Goal: Complete application form

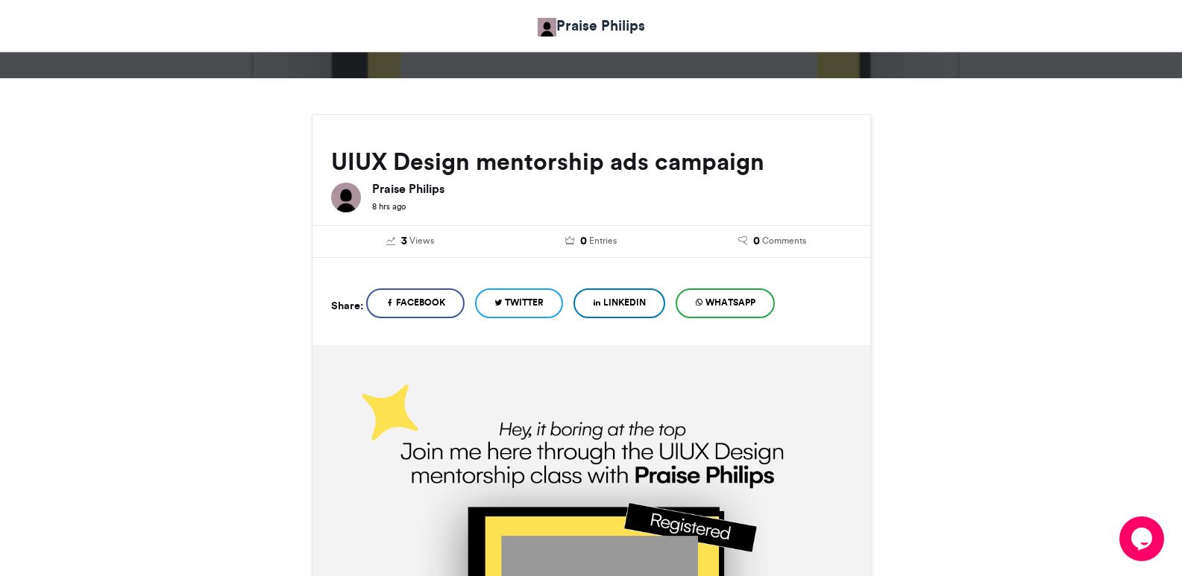
scroll to position [252, 0]
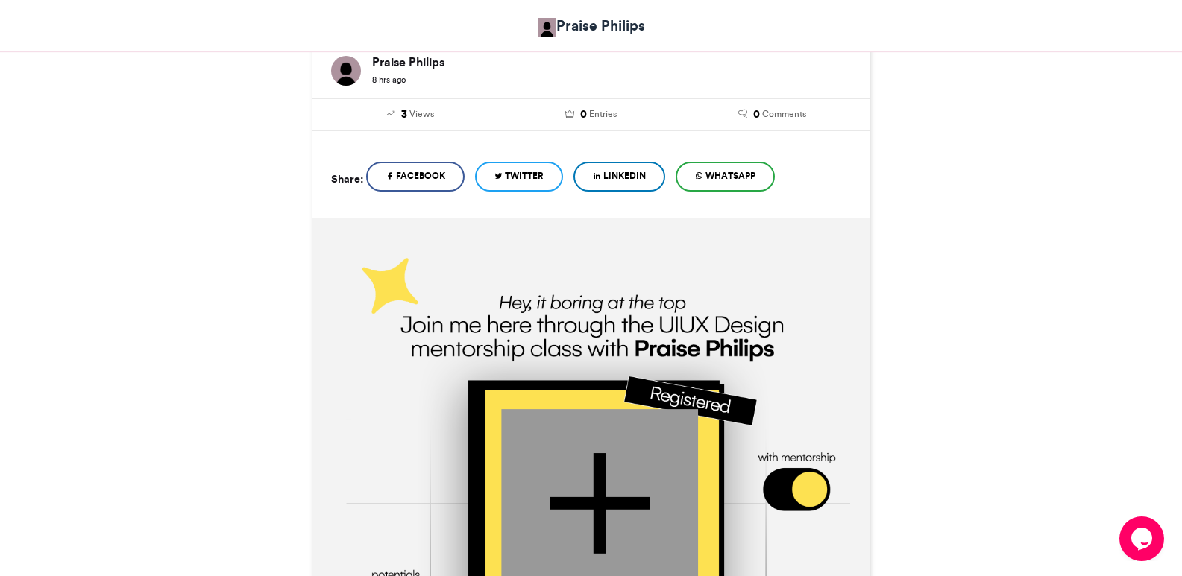
click at [572, 296] on img at bounding box center [589, 498] width 561 height 561
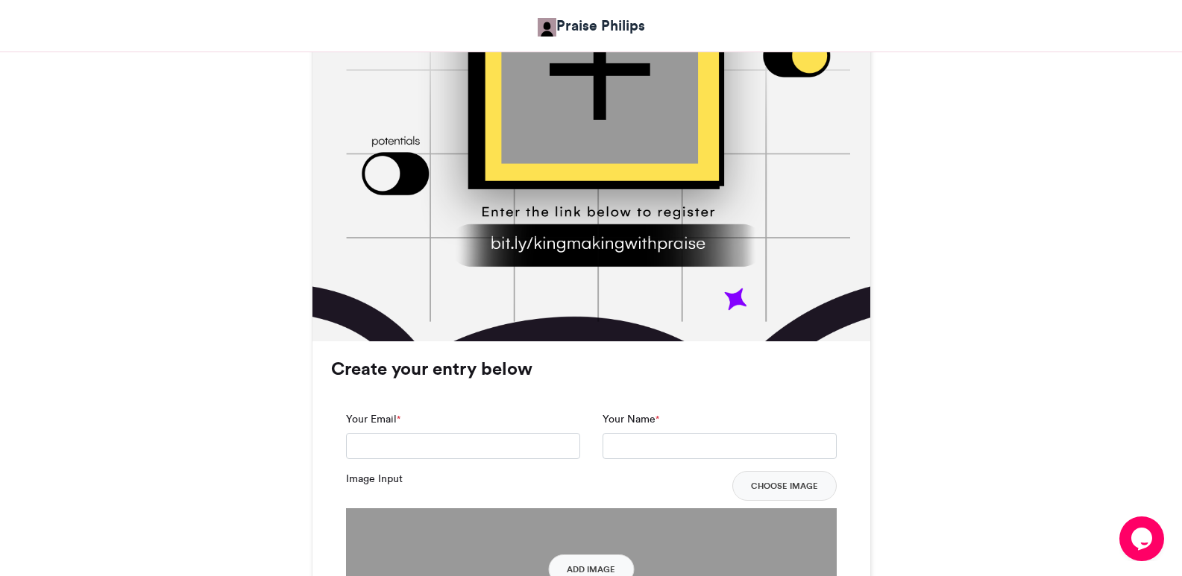
scroll to position [708, 0]
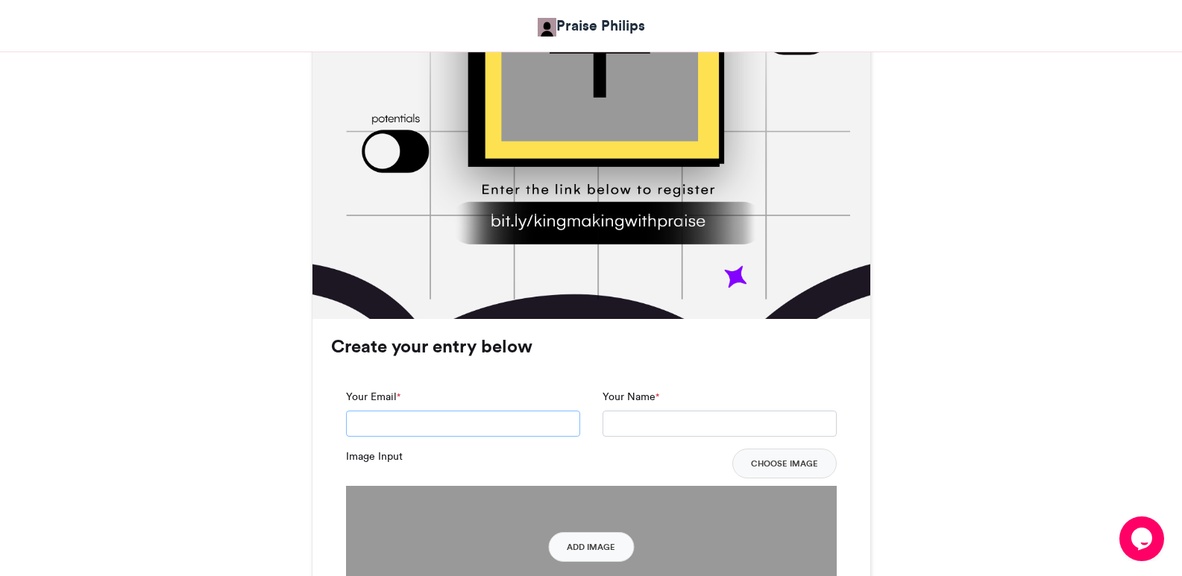
click at [484, 419] on input "Your Email *" at bounding box center [463, 424] width 234 height 27
type input "**********"
click at [626, 430] on input "Your Name *" at bounding box center [719, 424] width 234 height 27
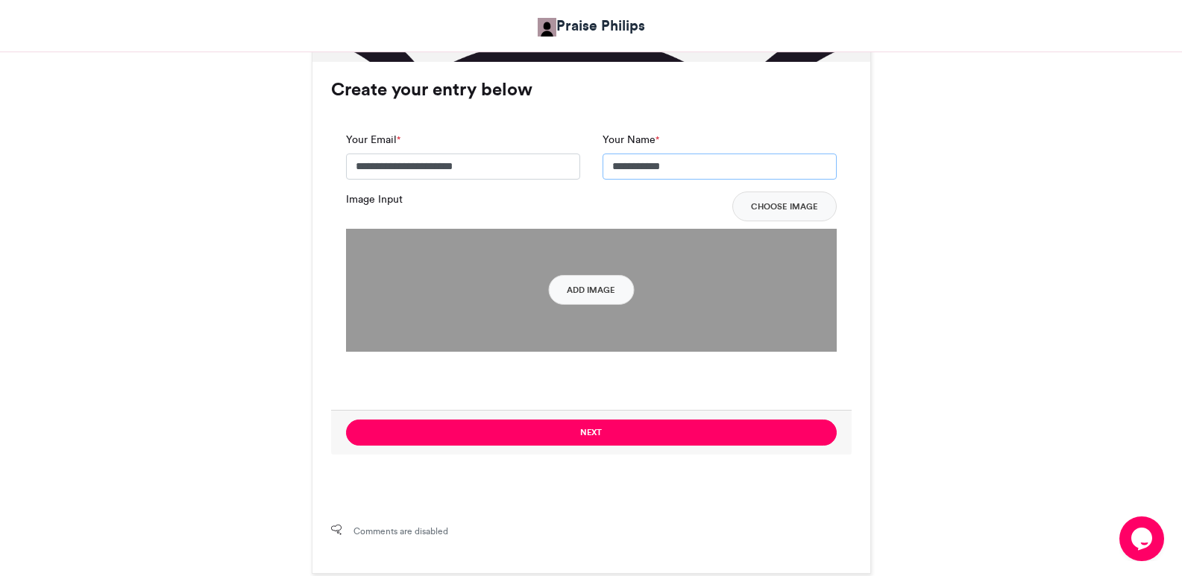
scroll to position [965, 0]
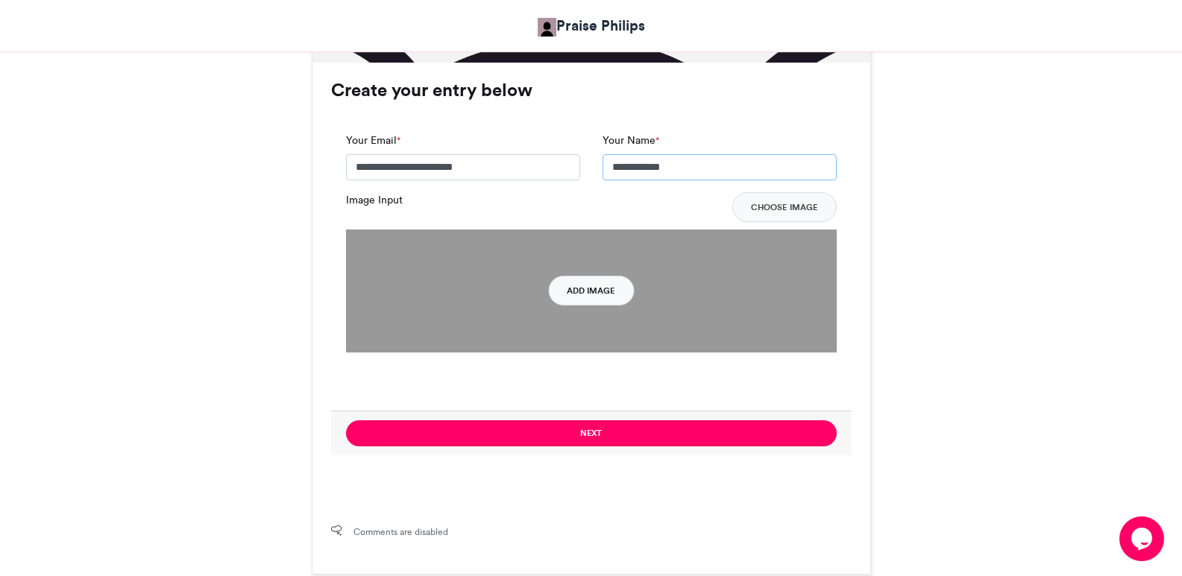
type input "**********"
click at [585, 292] on button "Add Image" at bounding box center [591, 291] width 86 height 30
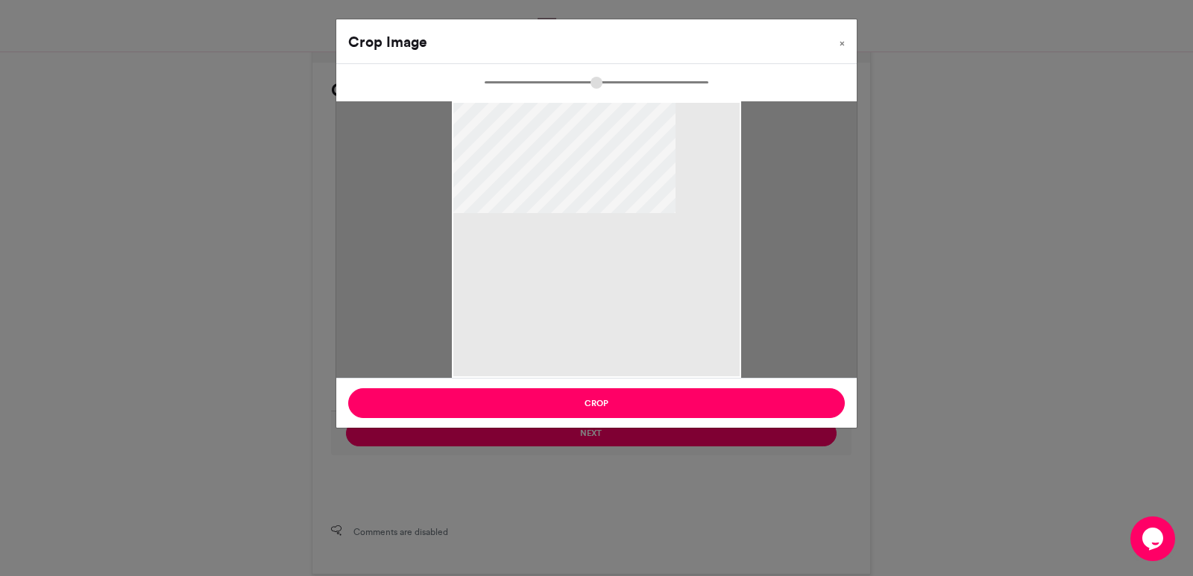
type input "******"
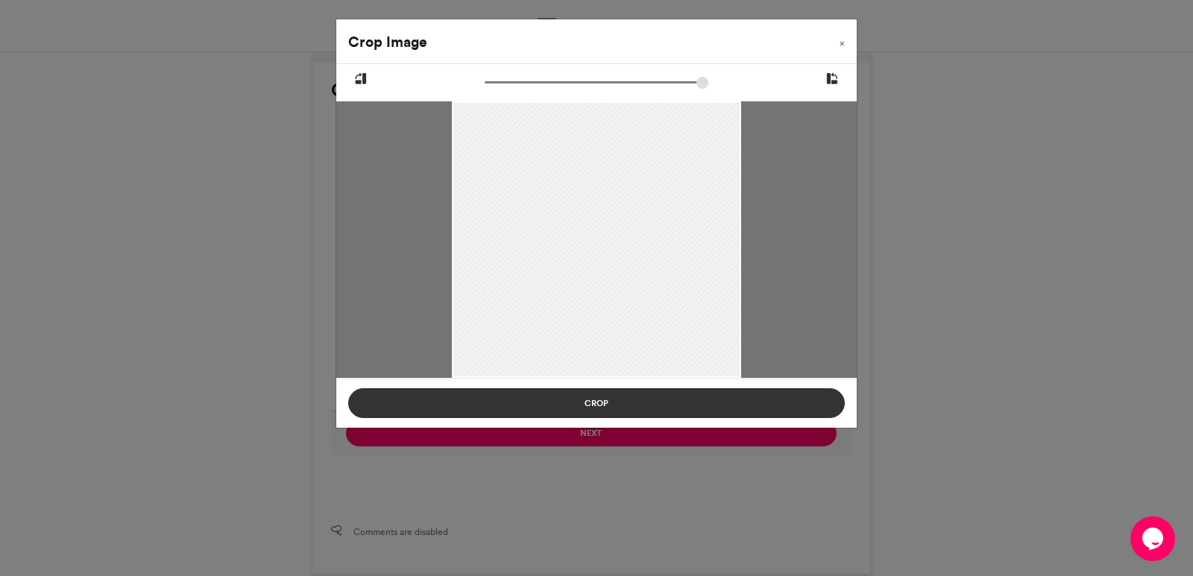
click at [608, 406] on button "Crop" at bounding box center [596, 403] width 497 height 30
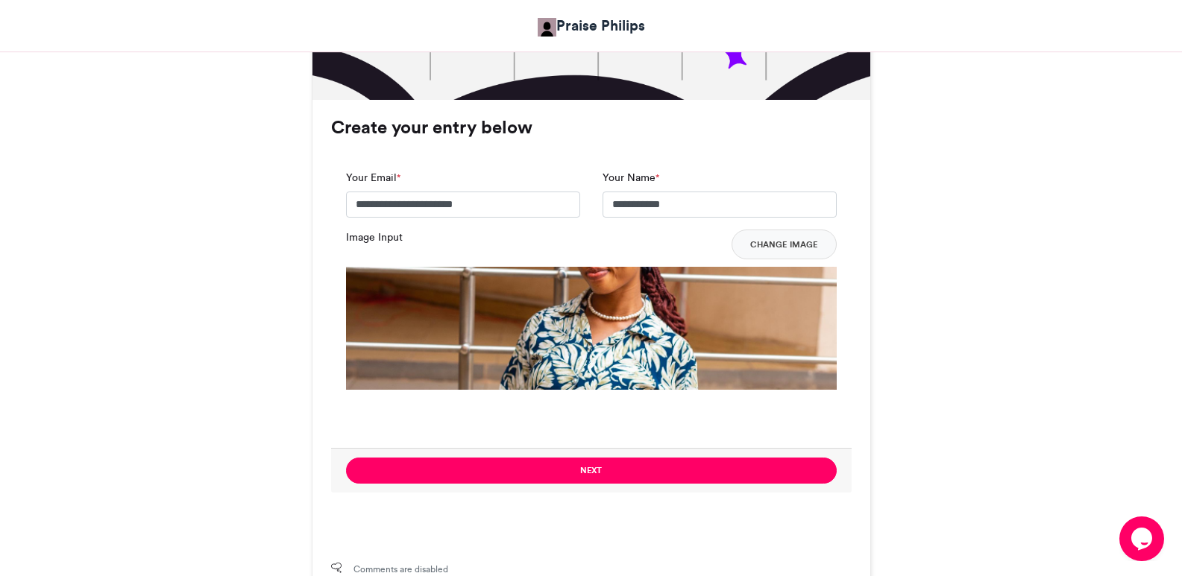
scroll to position [927, 0]
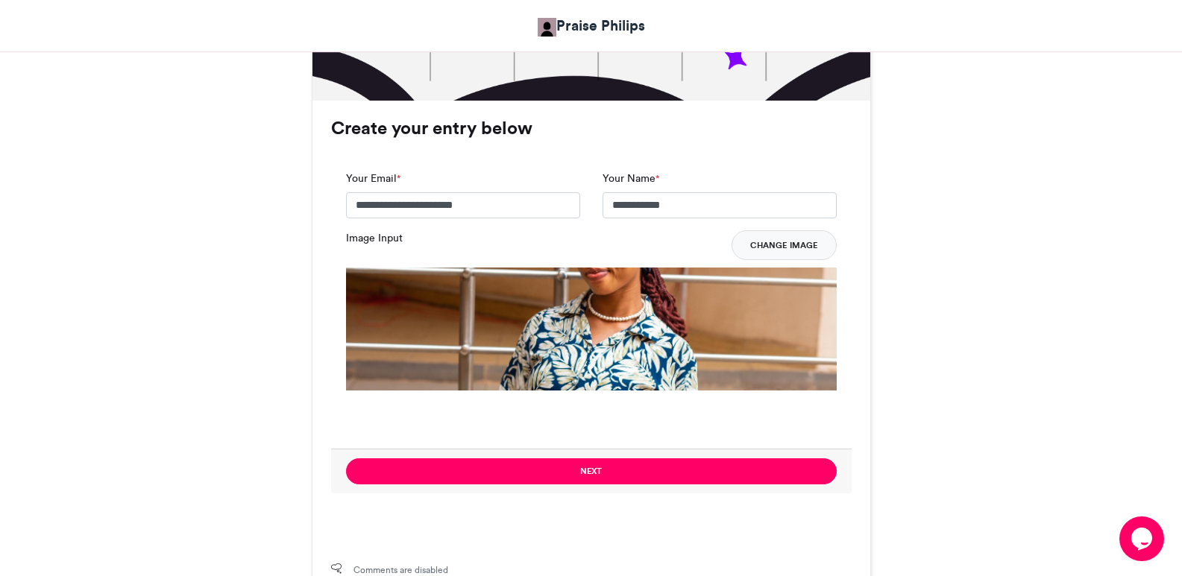
click at [806, 244] on button "Change Image" at bounding box center [783, 245] width 105 height 30
click at [781, 244] on button "Change Image" at bounding box center [783, 245] width 105 height 30
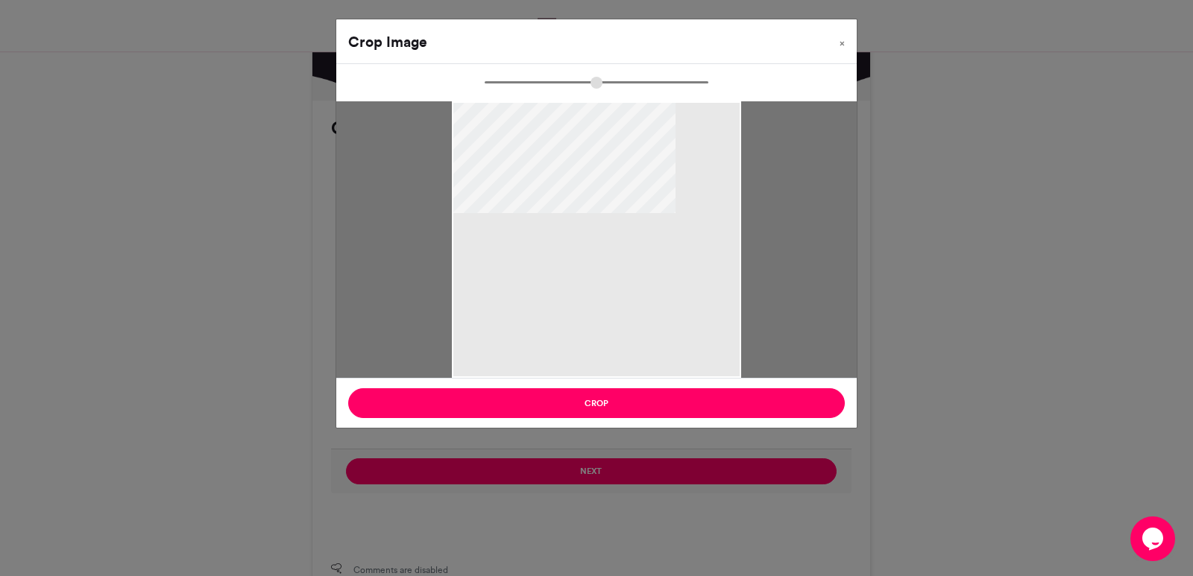
type input "******"
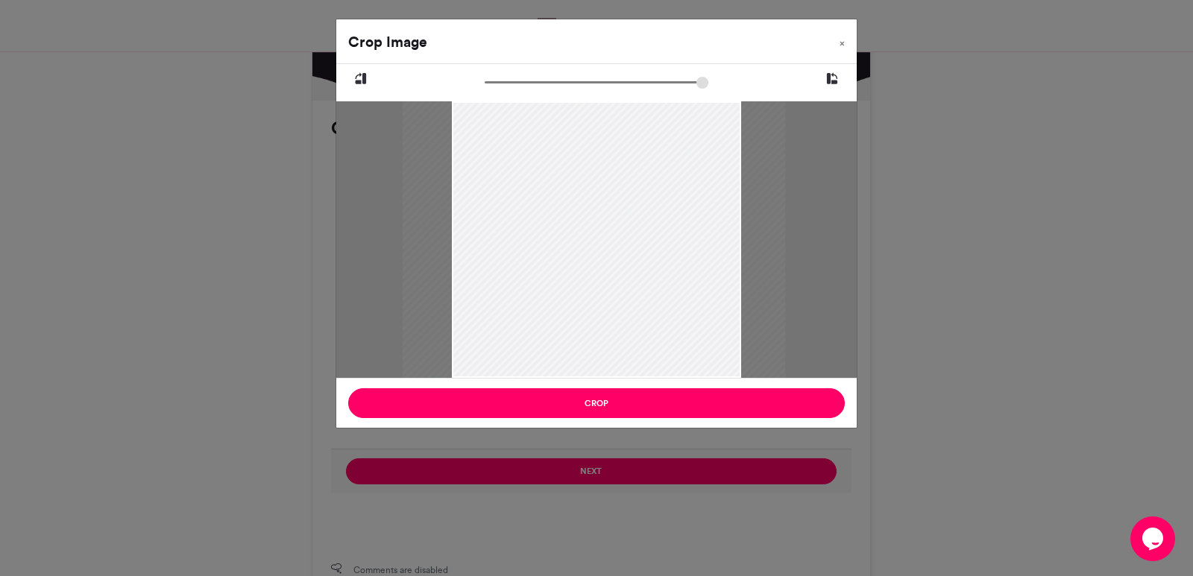
drag, startPoint x: 606, startPoint y: 204, endPoint x: 604, endPoint y: 250, distance: 45.5
click at [604, 250] on div at bounding box center [594, 285] width 383 height 574
drag, startPoint x: 504, startPoint y: 80, endPoint x: 480, endPoint y: 86, distance: 24.6
type input "******"
click at [485, 86] on input "zoom" at bounding box center [597, 82] width 224 height 14
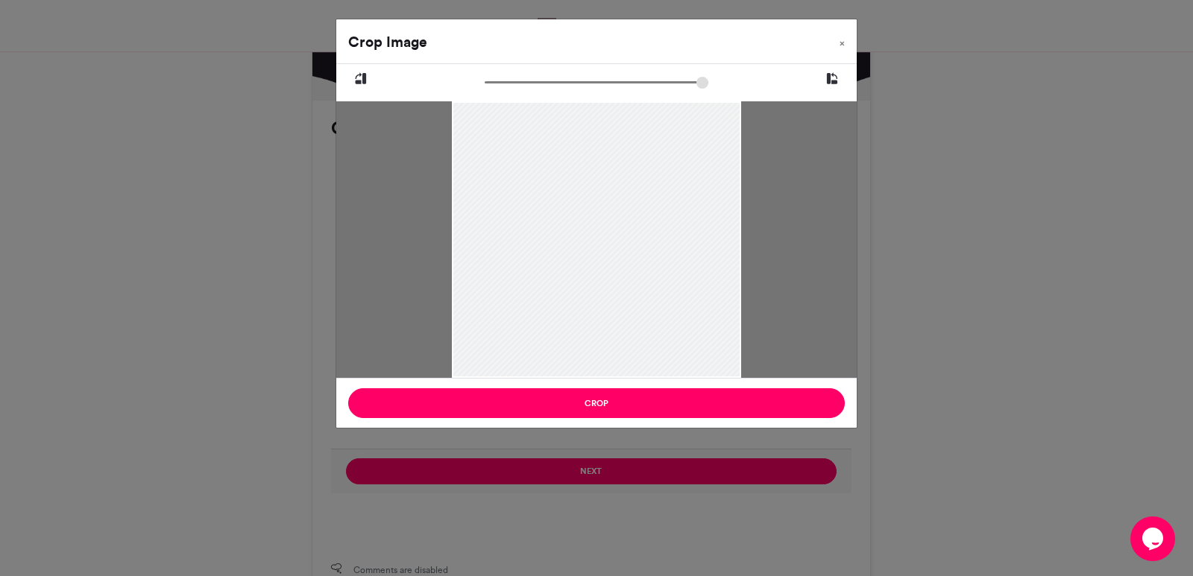
drag, startPoint x: 614, startPoint y: 204, endPoint x: 602, endPoint y: 249, distance: 46.3
click at [602, 249] on div at bounding box center [596, 317] width 289 height 433
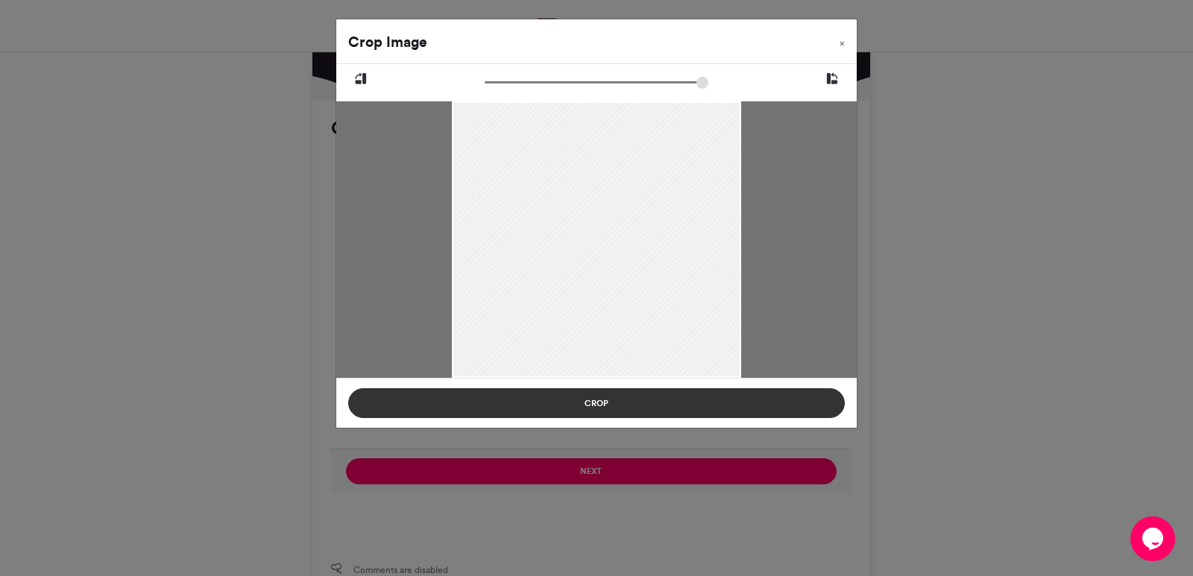
click at [585, 406] on button "Crop" at bounding box center [596, 403] width 497 height 30
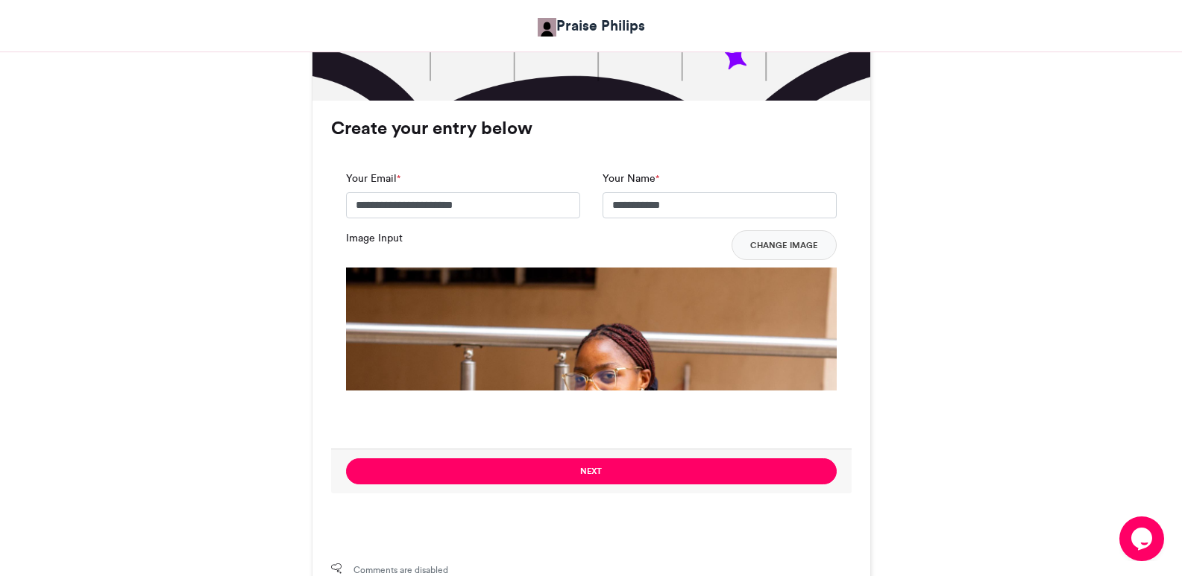
click at [658, 356] on img at bounding box center [591, 502] width 491 height 469
click at [779, 248] on button "Change Image" at bounding box center [783, 245] width 105 height 30
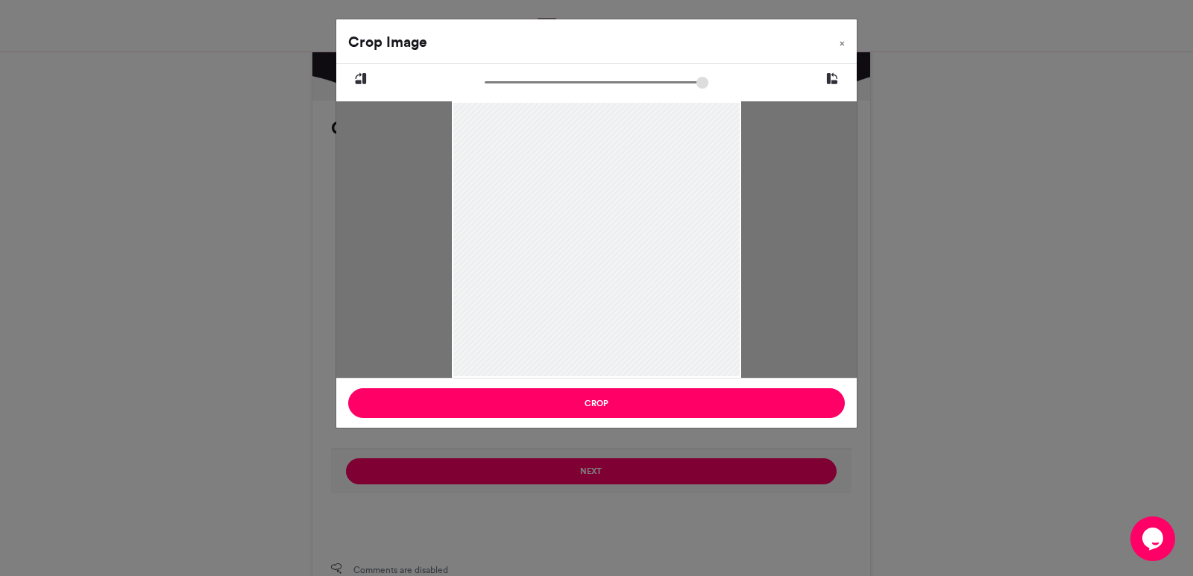
drag, startPoint x: 561, startPoint y: 236, endPoint x: 567, endPoint y: 301, distance: 64.3
click at [567, 301] on div at bounding box center [596, 303] width 289 height 433
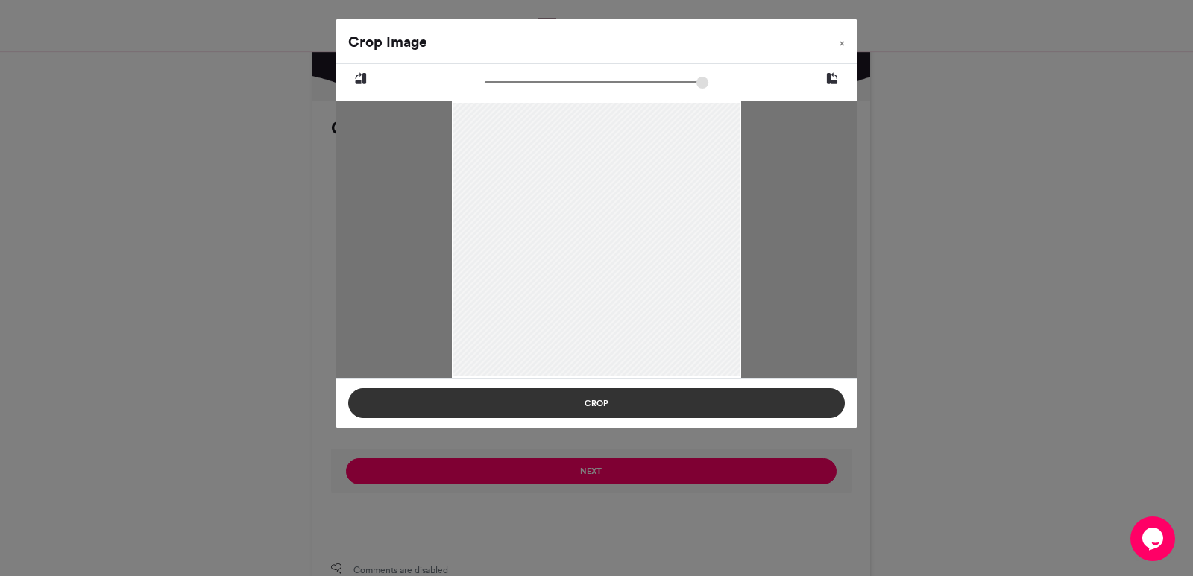
click at [617, 396] on button "Crop" at bounding box center [596, 403] width 497 height 30
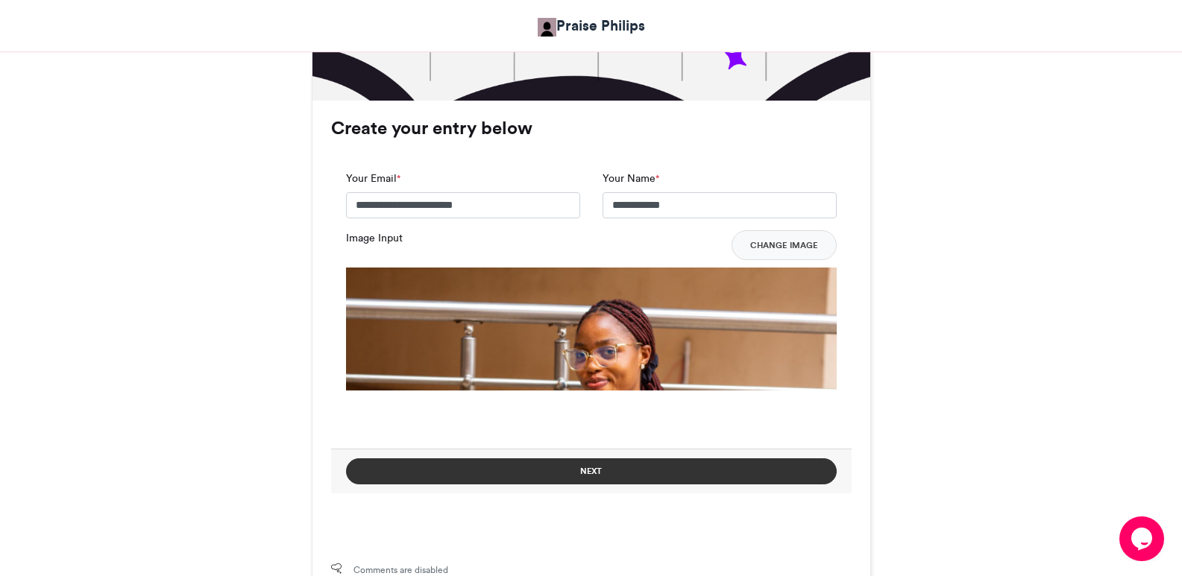
click at [691, 471] on button "Next" at bounding box center [591, 472] width 491 height 26
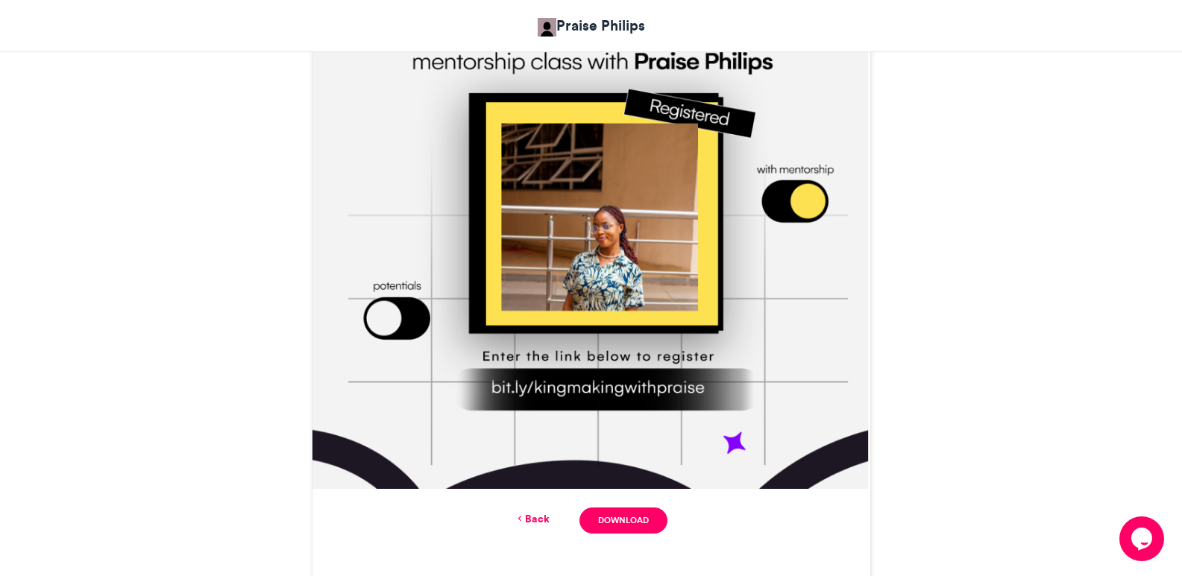
scroll to position [561, 0]
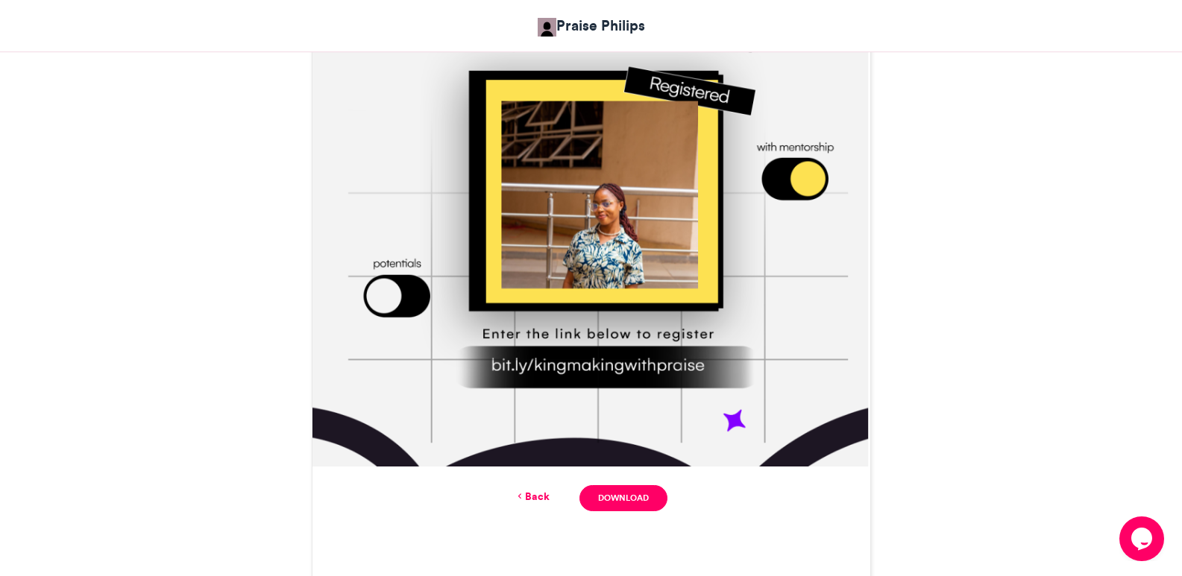
click at [538, 494] on link "Back" at bounding box center [532, 497] width 35 height 16
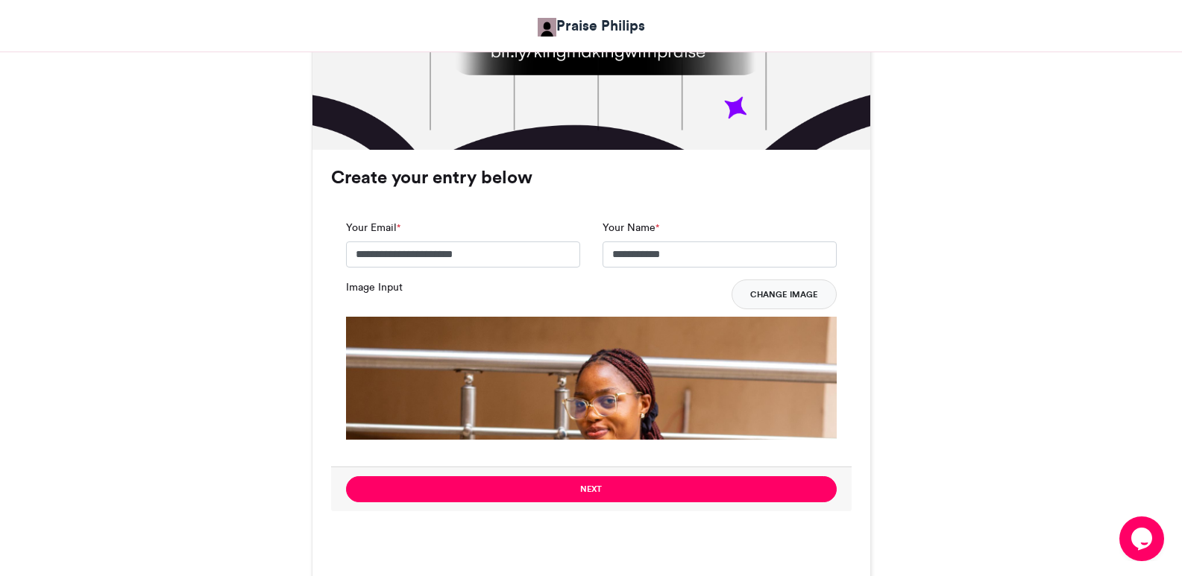
click at [799, 293] on button "Change Image" at bounding box center [783, 295] width 105 height 30
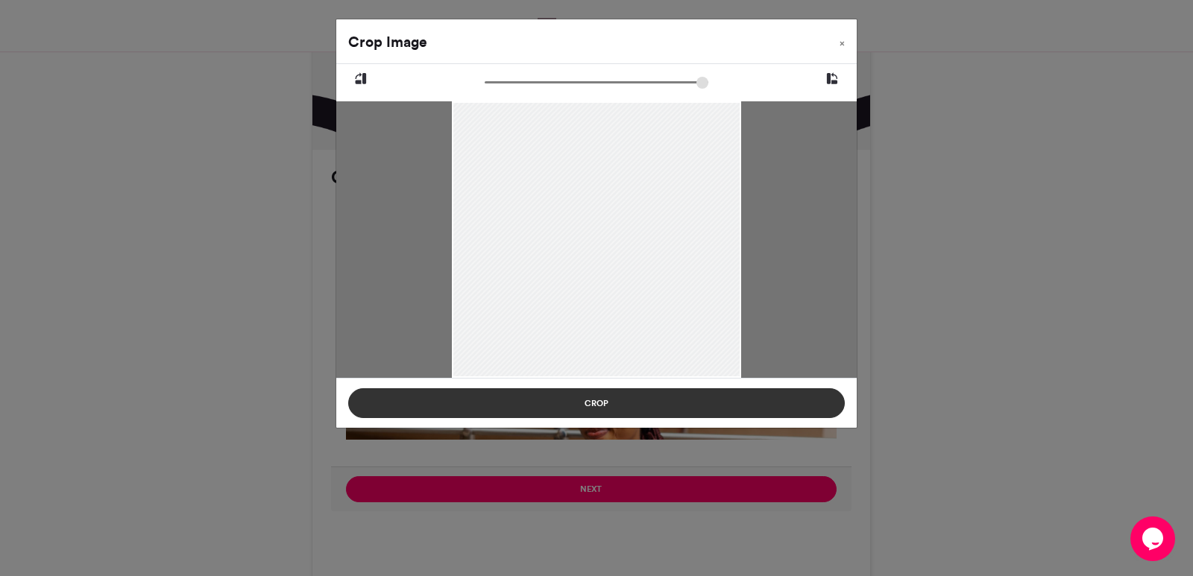
click at [712, 400] on button "Crop" at bounding box center [596, 403] width 497 height 30
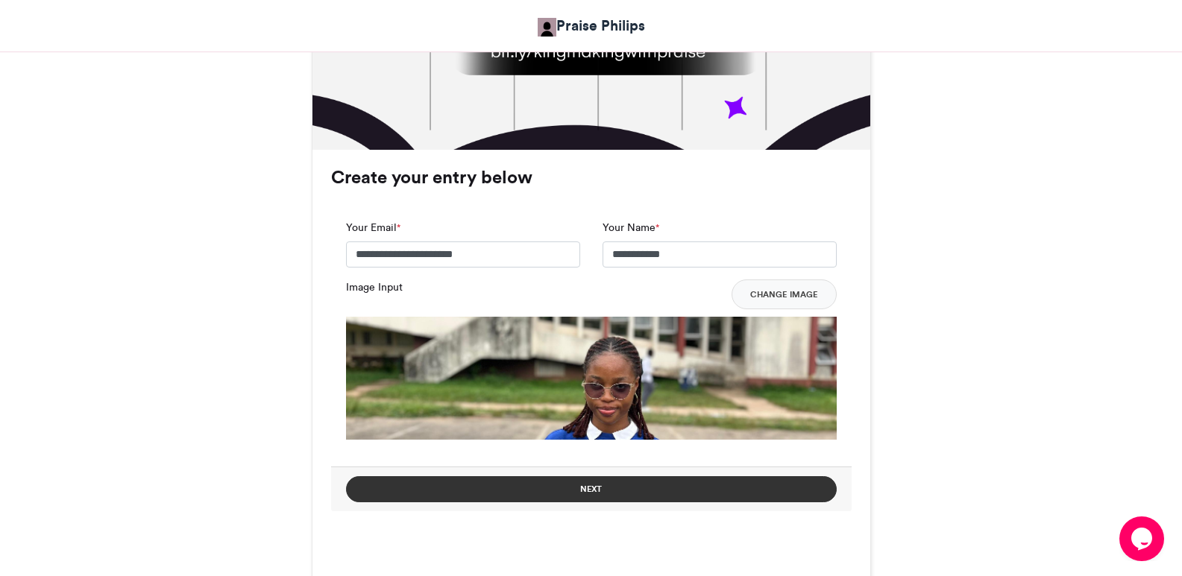
click at [654, 494] on button "Next" at bounding box center [591, 489] width 491 height 26
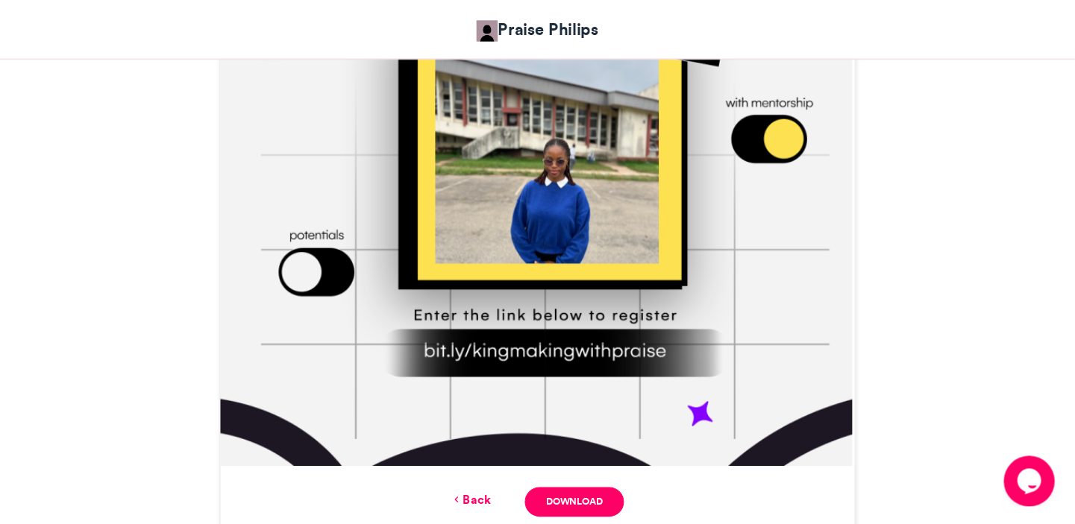
scroll to position [618, 0]
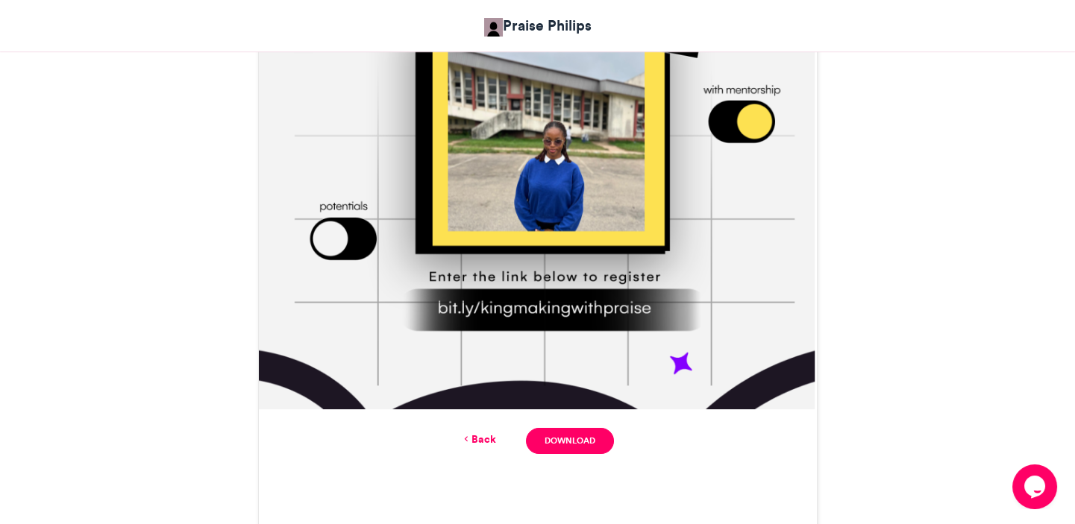
click at [488, 441] on link "Back" at bounding box center [478, 440] width 35 height 16
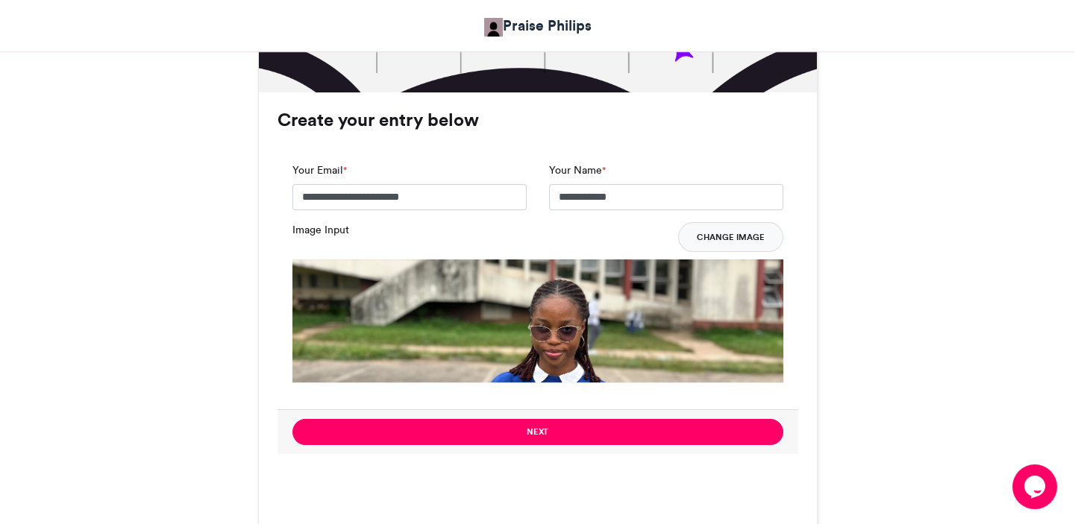
click at [723, 238] on button "Change Image" at bounding box center [730, 237] width 105 height 30
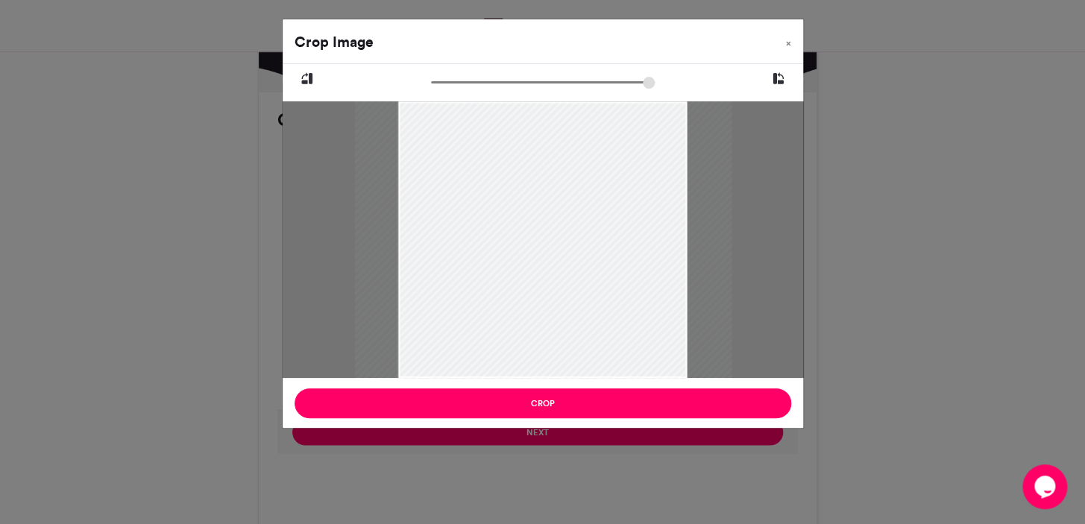
drag, startPoint x: 558, startPoint y: 272, endPoint x: 559, endPoint y: 260, distance: 12.0
click at [559, 260] on div at bounding box center [543, 228] width 377 height 565
click at [541, 261] on div at bounding box center [536, 228] width 377 height 565
type input "******"
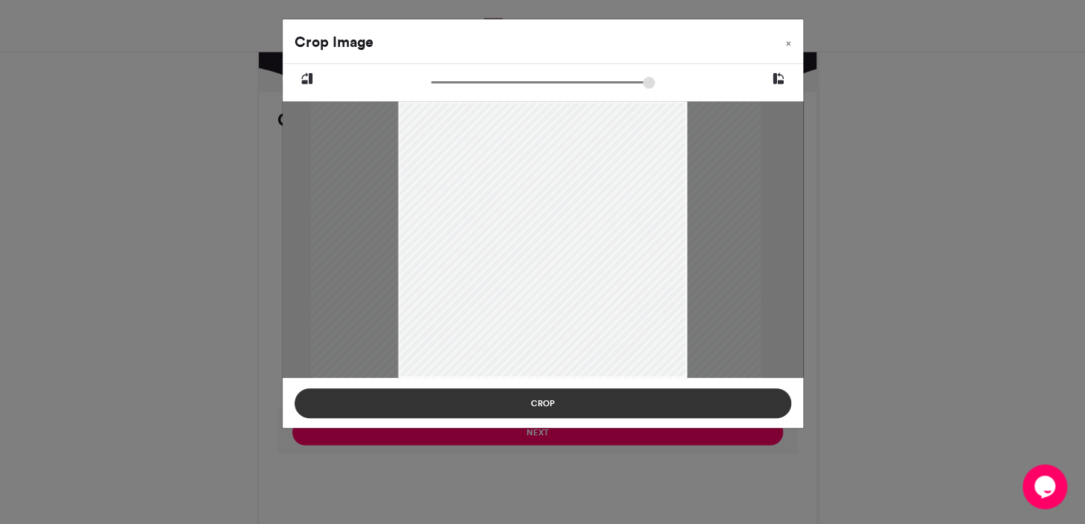
click at [544, 403] on button "Crop" at bounding box center [543, 403] width 497 height 30
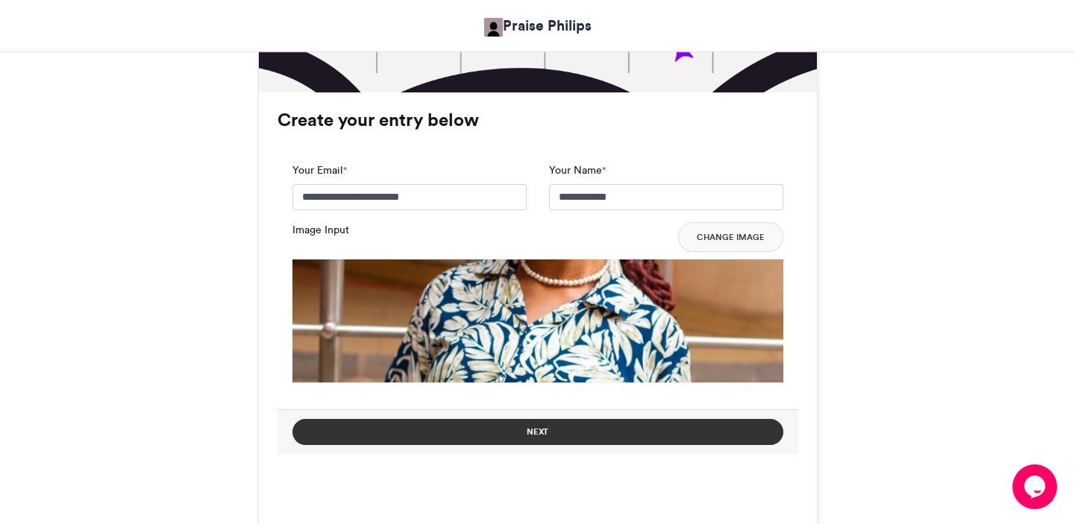
click at [568, 430] on button "Next" at bounding box center [537, 432] width 491 height 26
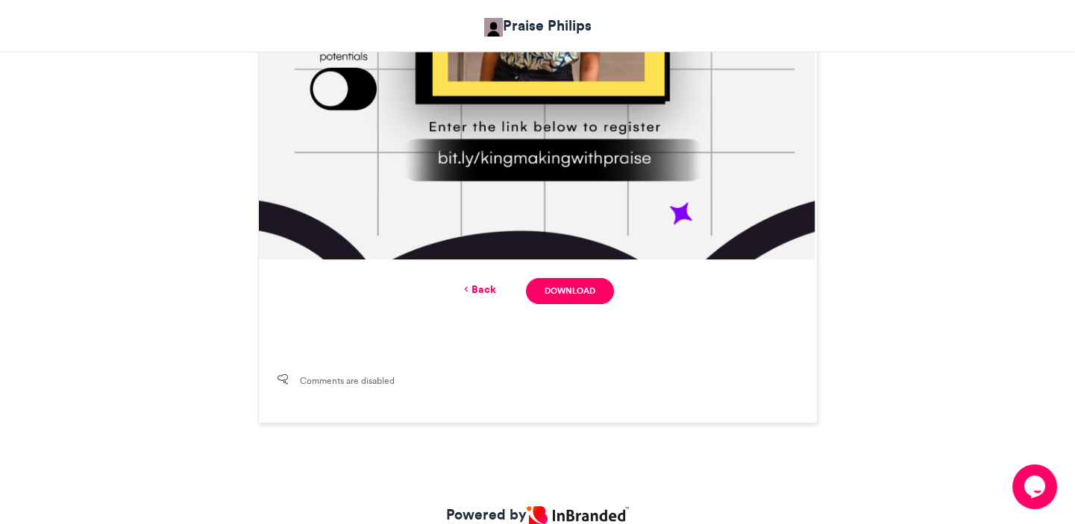
scroll to position [790, 0]
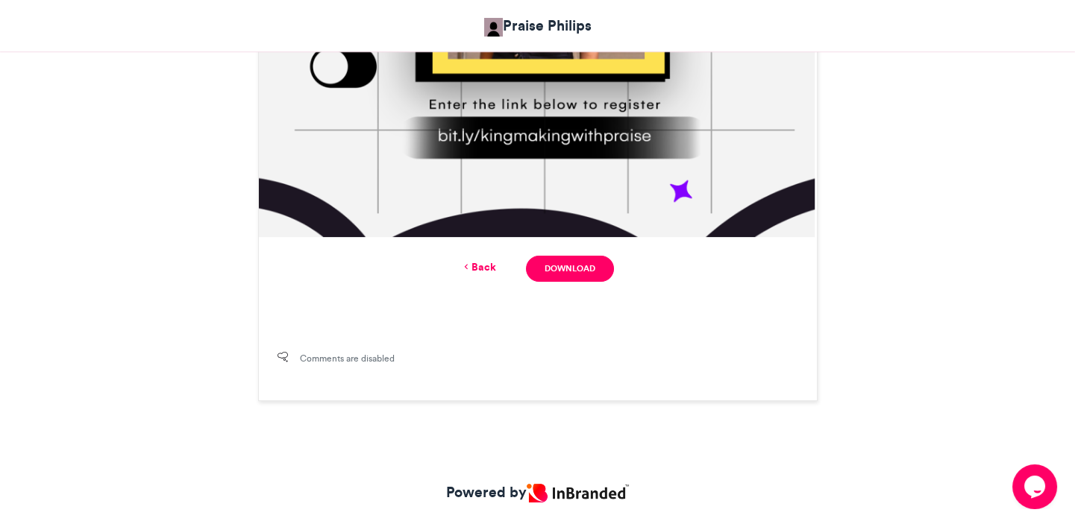
click at [482, 270] on link "Back" at bounding box center [478, 267] width 35 height 16
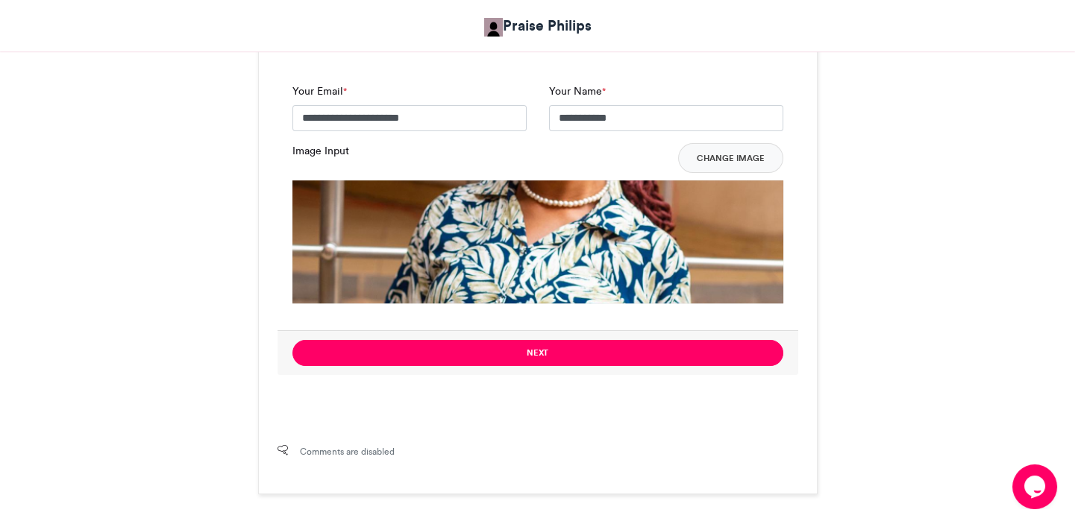
scroll to position [1013, 0]
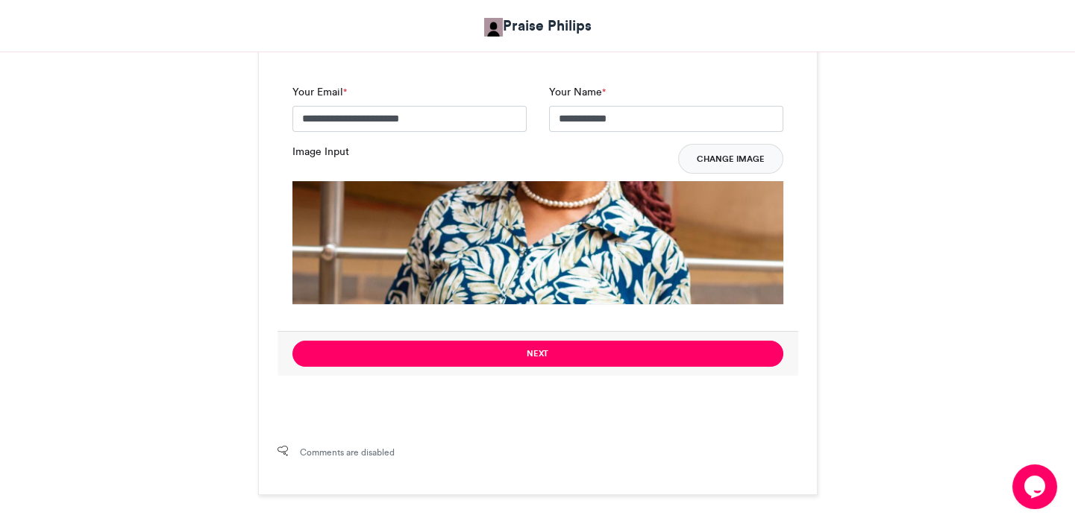
click at [711, 163] on button "Change Image" at bounding box center [730, 159] width 105 height 30
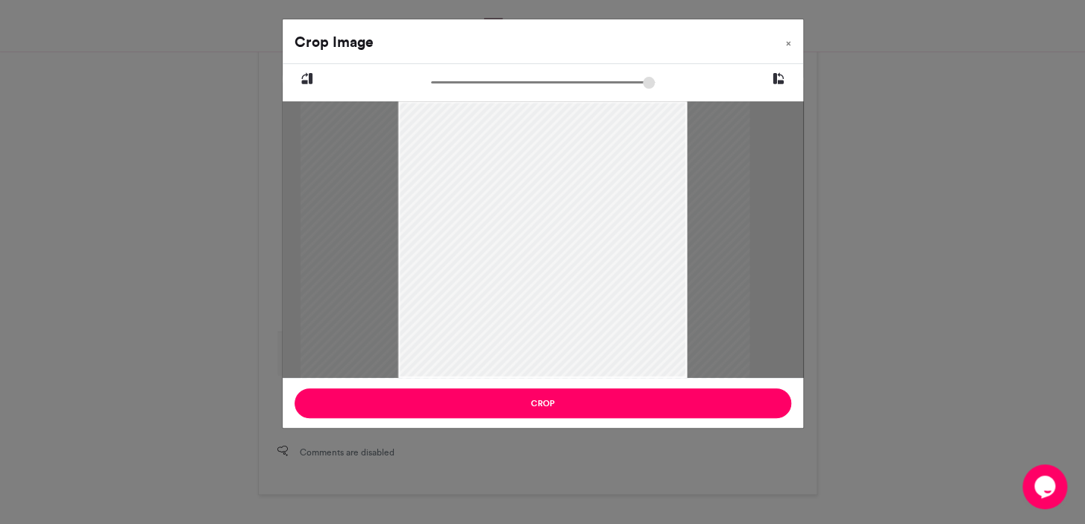
drag, startPoint x: 550, startPoint y: 220, endPoint x: 532, endPoint y: 297, distance: 78.9
click at [532, 297] on div at bounding box center [524, 317] width 449 height 674
drag, startPoint x: 534, startPoint y: 295, endPoint x: 544, endPoint y: 287, distance: 13.3
click at [544, 287] on div at bounding box center [530, 331] width 588 height 881
type input "******"
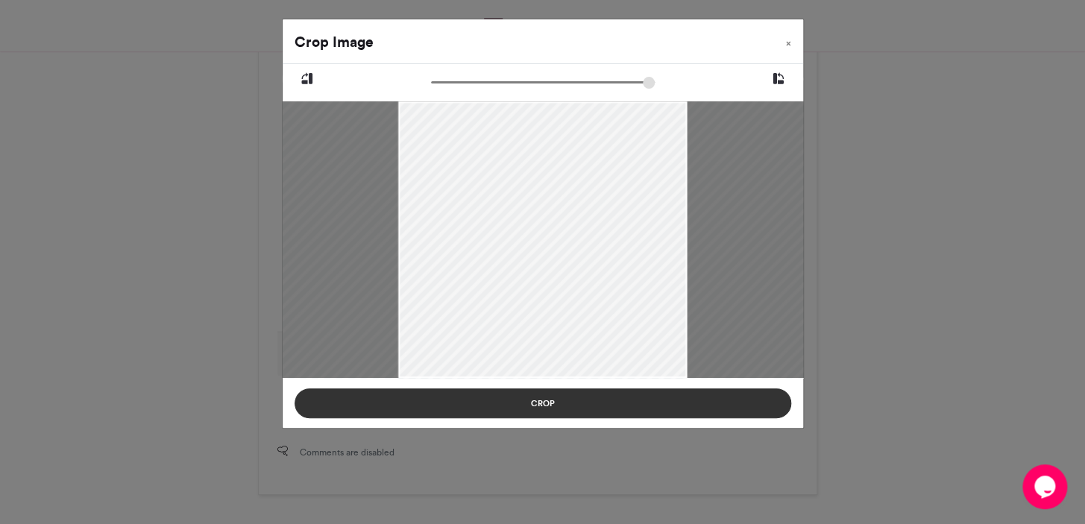
click at [564, 406] on button "Crop" at bounding box center [543, 403] width 497 height 30
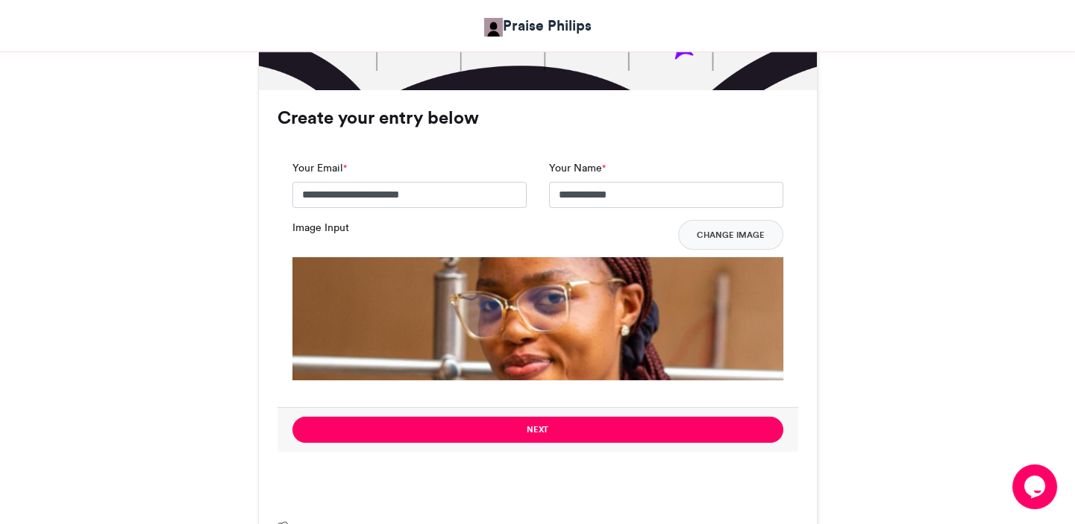
scroll to position [966, 0]
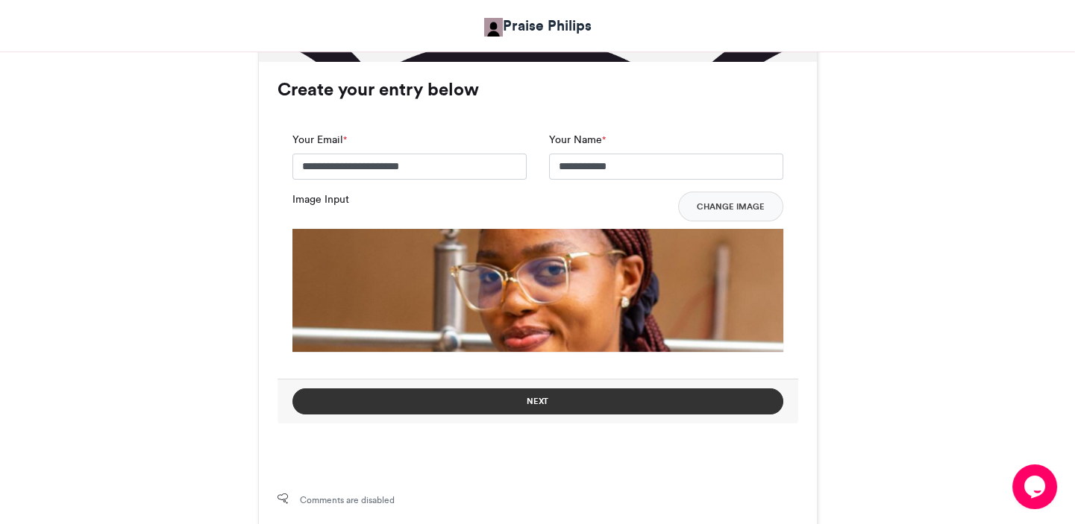
click at [579, 397] on button "Next" at bounding box center [537, 401] width 491 height 26
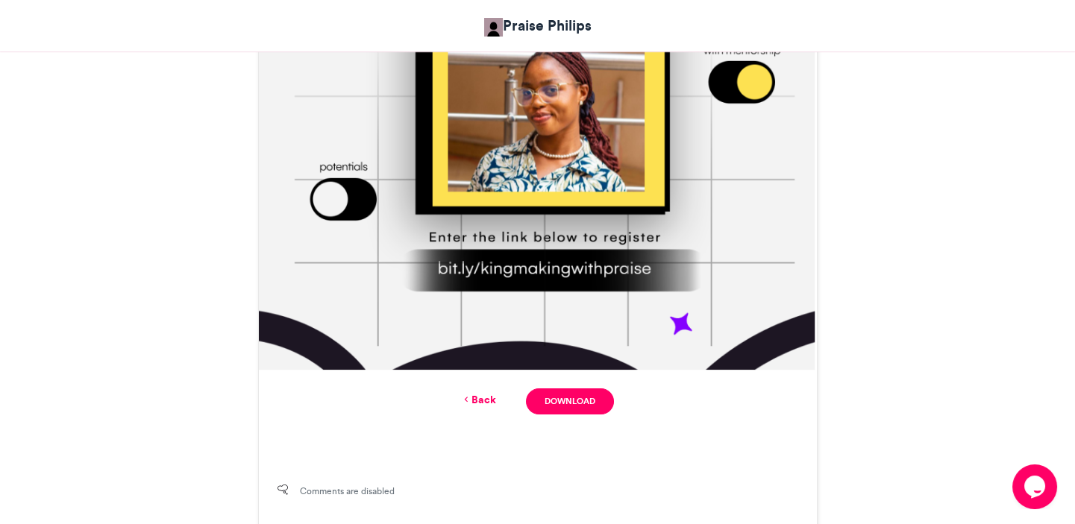
scroll to position [705, 0]
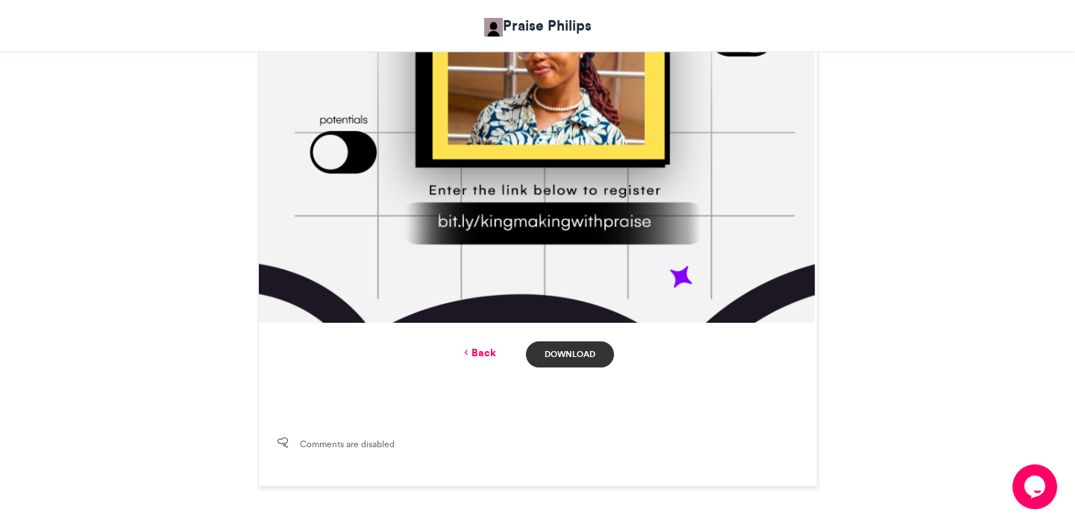
click at [568, 351] on link "Download" at bounding box center [569, 355] width 87 height 26
click at [491, 351] on link "Back" at bounding box center [478, 353] width 35 height 16
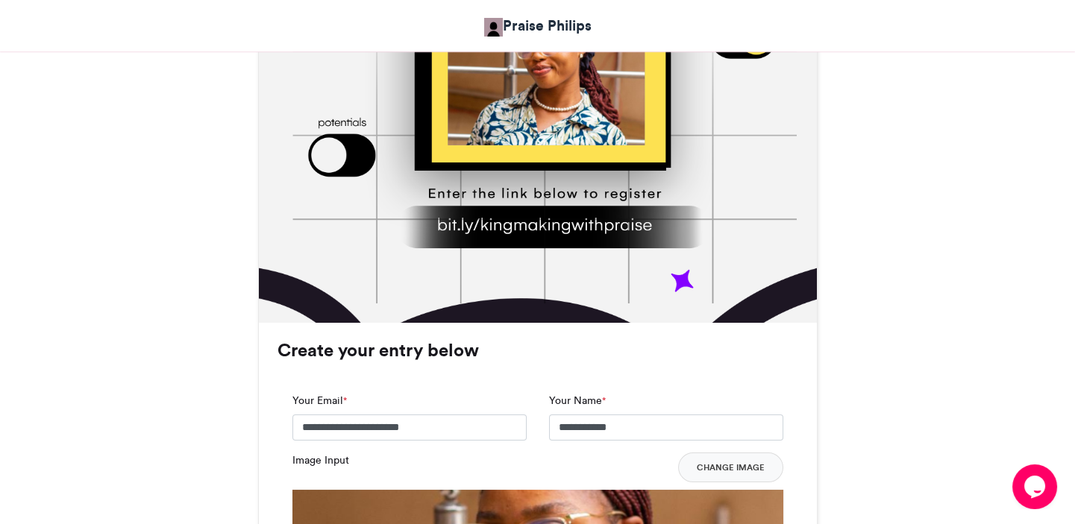
scroll to position [1022, 0]
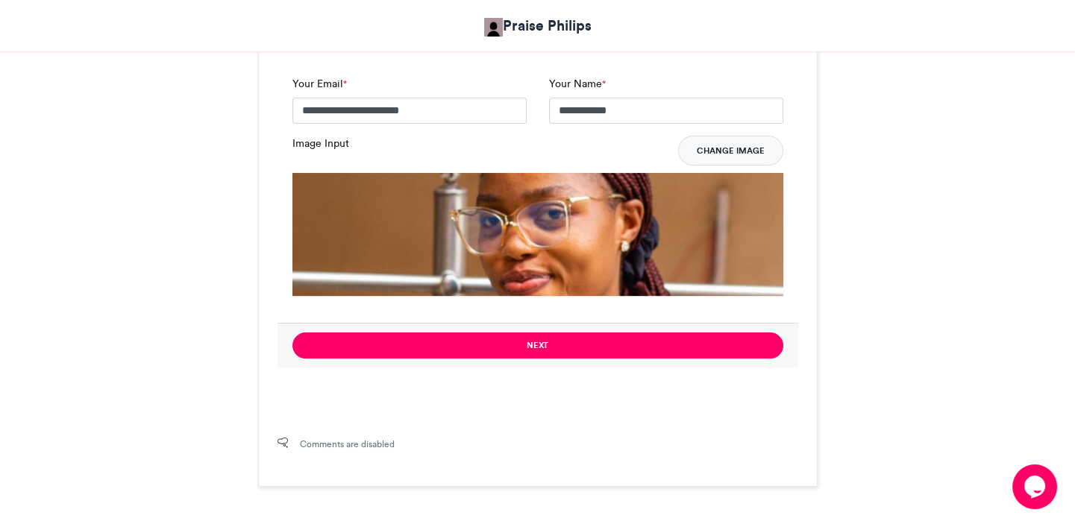
click at [728, 145] on button "Change Image" at bounding box center [730, 151] width 105 height 30
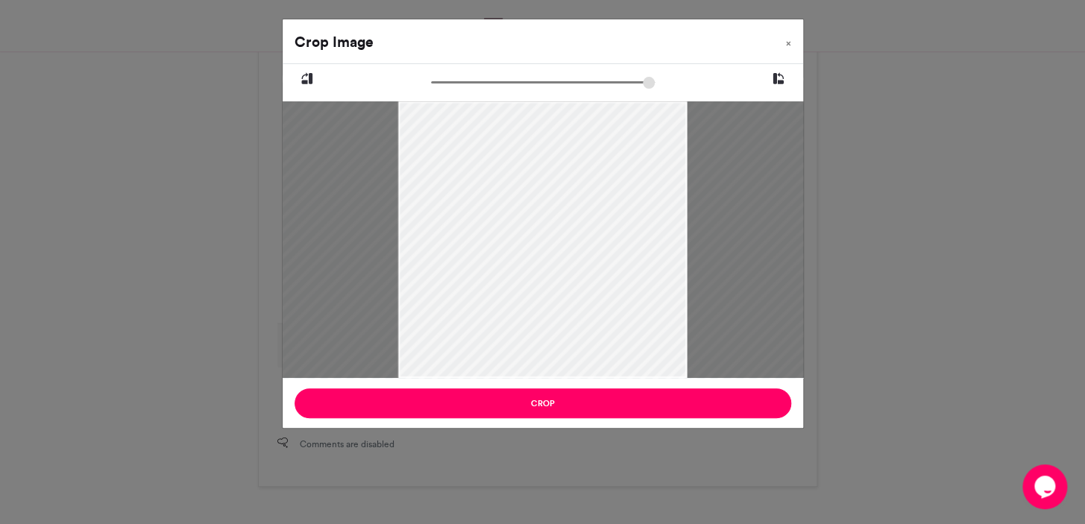
drag, startPoint x: 549, startPoint y: 224, endPoint x: 538, endPoint y: 314, distance: 90.8
click at [538, 314] on div at bounding box center [532, 330] width 672 height 1008
type input "******"
drag, startPoint x: 564, startPoint y: 255, endPoint x: 561, endPoint y: 277, distance: 22.5
click at [561, 277] on div at bounding box center [526, 379] width 875 height 1312
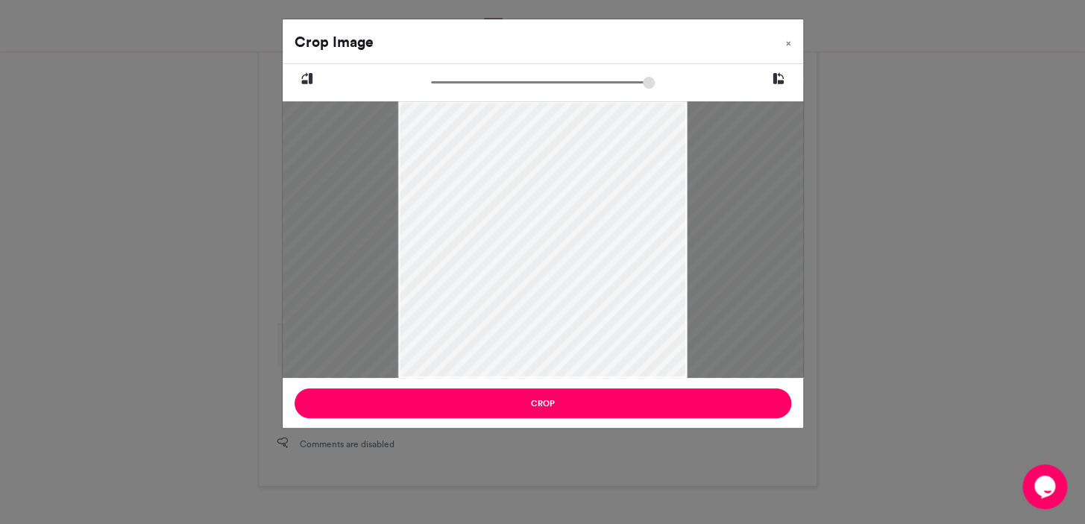
click at [777, 76] on icon at bounding box center [778, 78] width 13 height 19
click at [776, 76] on icon at bounding box center [778, 78] width 13 height 19
click at [776, 77] on icon at bounding box center [778, 78] width 13 height 19
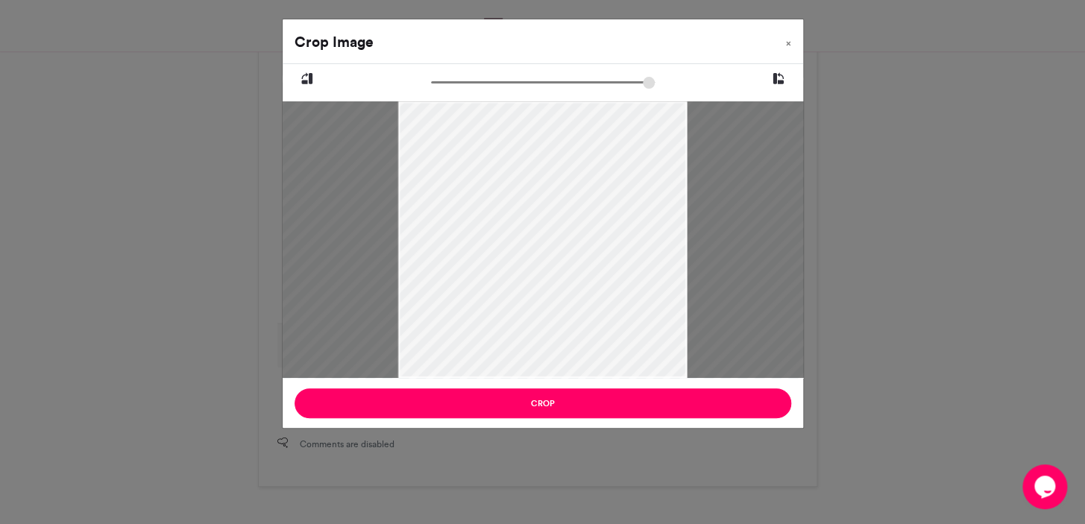
click at [776, 77] on icon at bounding box center [778, 78] width 13 height 19
click at [793, 35] on button "×" at bounding box center [788, 40] width 29 height 42
